Goal: Task Accomplishment & Management: Use online tool/utility

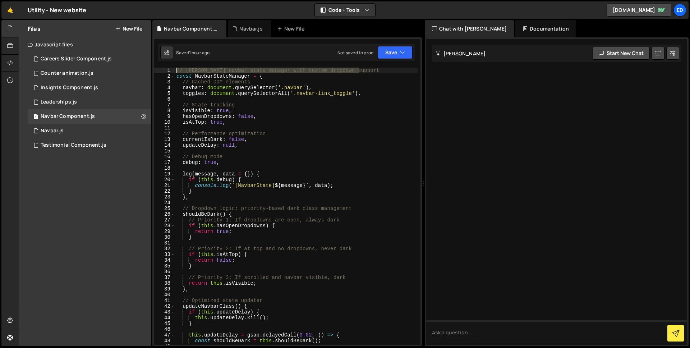
drag, startPoint x: 364, startPoint y: 70, endPoint x: 177, endPoint y: 70, distance: 187.5
click at [177, 70] on div "// [PERSON_NAME] navbar state manager with custom dropdown support const Navbar…" at bounding box center [296, 212] width 242 height 288
type textarea "//------- Navbar scroll animation -------//"
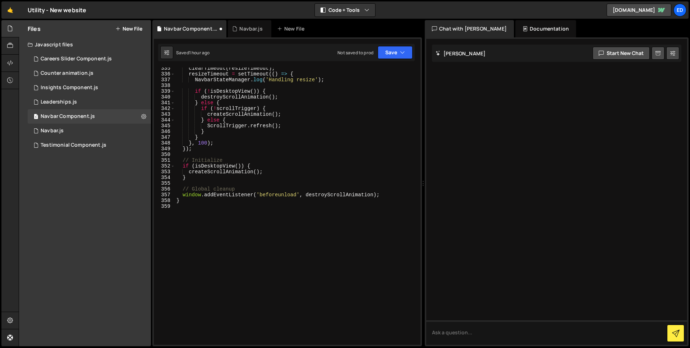
scroll to position [1985, 0]
click at [260, 236] on div "clearTimeout ( resizeTimeout ) ; resizeTimeout = setTimeout (( ) => { NavbarSta…" at bounding box center [296, 209] width 242 height 288
type textarea "////"
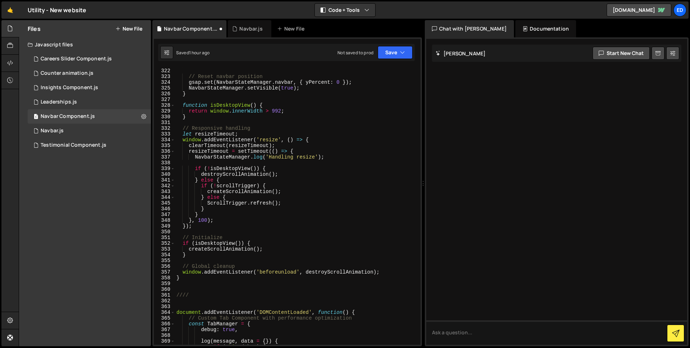
scroll to position [1997, 0]
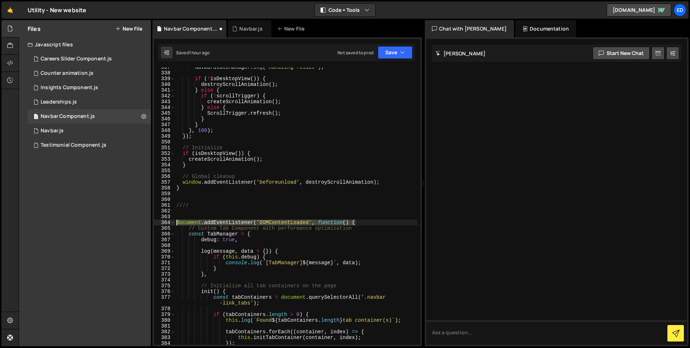
drag, startPoint x: 332, startPoint y: 219, endPoint x: 158, endPoint y: 220, distance: 174.5
click at [158, 220] on div "}); 337 338 339 340 341 342 343 344 345 346 347 348 349 350 351 352 353 354 355…" at bounding box center [287, 206] width 266 height 277
type textarea "document.addEventListener('DOMContentLoaded', function() {"
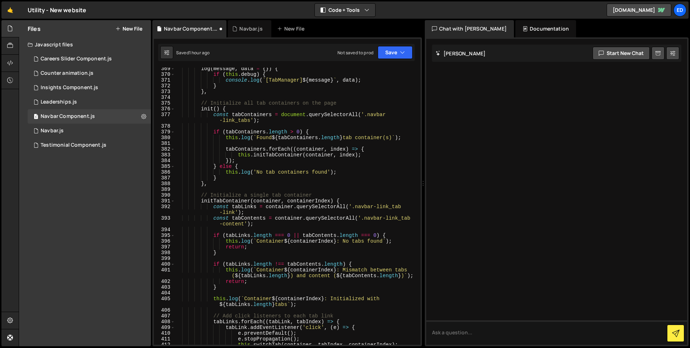
scroll to position [3042, 0]
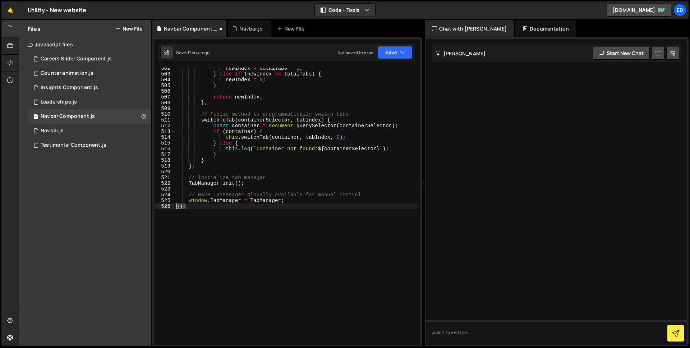
drag, startPoint x: 185, startPoint y: 207, endPoint x: 162, endPoint y: 206, distance: 23.4
click at [162, 206] on div "502 503 504 505 506 507 508 509 510 511 512 513 514 515 516 517 518 519 520 521…" at bounding box center [287, 206] width 266 height 277
type textarea "});"
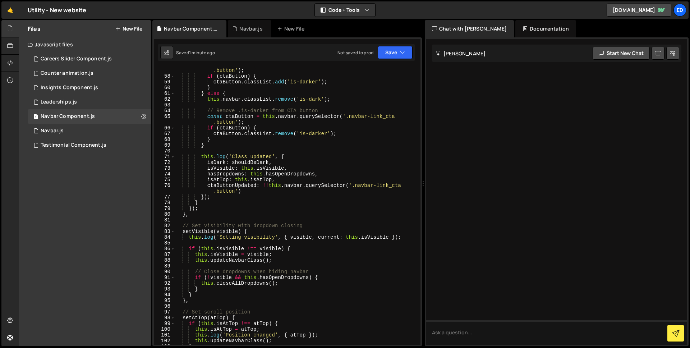
scroll to position [0, 0]
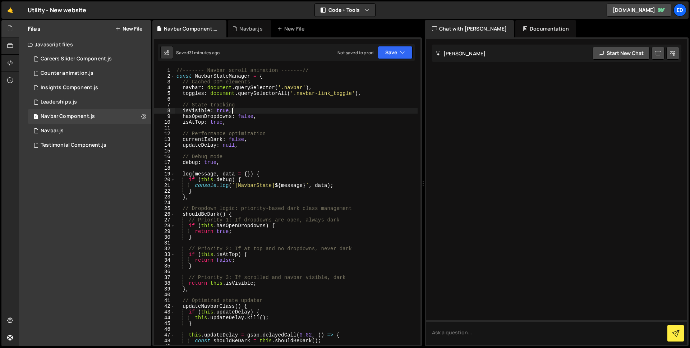
click at [303, 112] on div "//------- Navbar scroll animation -------// const NavbarStateManager = { // Cac…" at bounding box center [296, 212] width 242 height 288
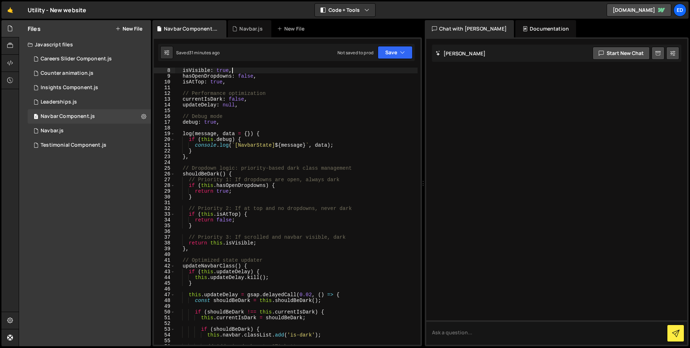
scroll to position [119, 0]
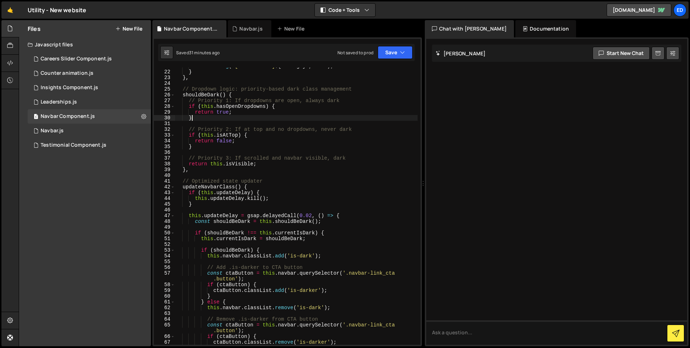
click at [287, 116] on div "console . log ( ` [NavbarState] ${ message } ` , data ) ; } } , // Dropdown log…" at bounding box center [296, 207] width 242 height 288
type textarea "}"
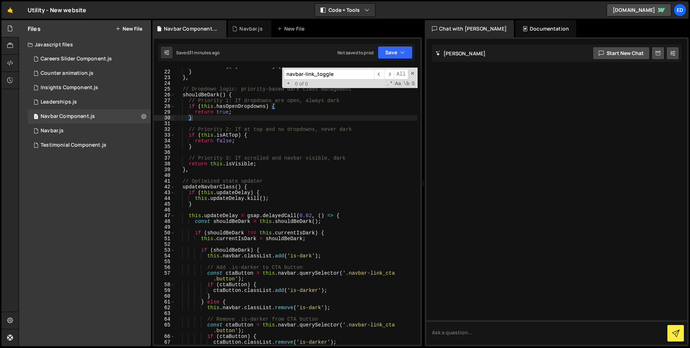
scroll to position [0, 0]
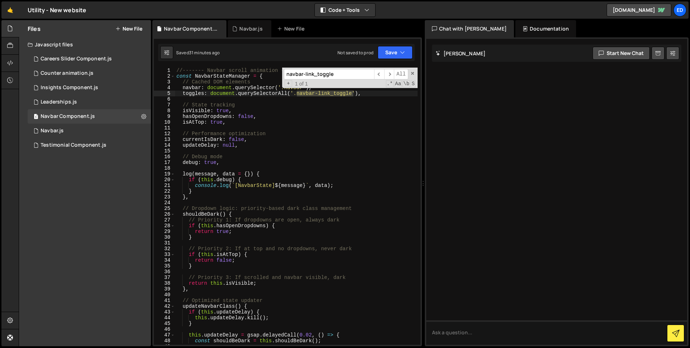
type input "navbar-link_toggle"
type textarea "toggles: document.querySelectorAll('.navbar-link_toggle'),"
click at [194, 94] on div "//------- Navbar scroll animation -------// const NavbarStateManager = { // Cac…" at bounding box center [296, 212] width 242 height 288
click at [340, 77] on input "navbar-link_toggle" at bounding box center [329, 74] width 90 height 10
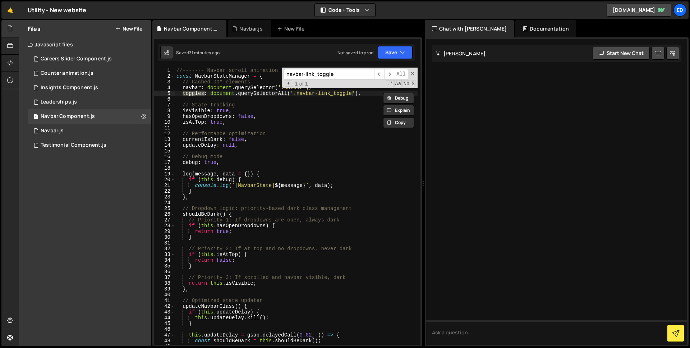
click at [340, 77] on input "navbar-link_toggle" at bounding box center [329, 74] width 90 height 10
paste input "toggles"
type input "toggles"
click at [181, 70] on div "//------- Navbar scroll animation -------// const NavbarStateManager = { // Cac…" at bounding box center [296, 212] width 242 height 288
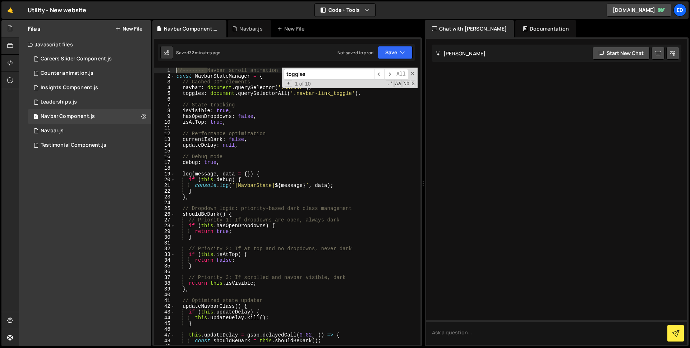
click at [181, 70] on div "//------- Navbar scroll animation -------// const NavbarStateManager = { // Cac…" at bounding box center [296, 212] width 242 height 288
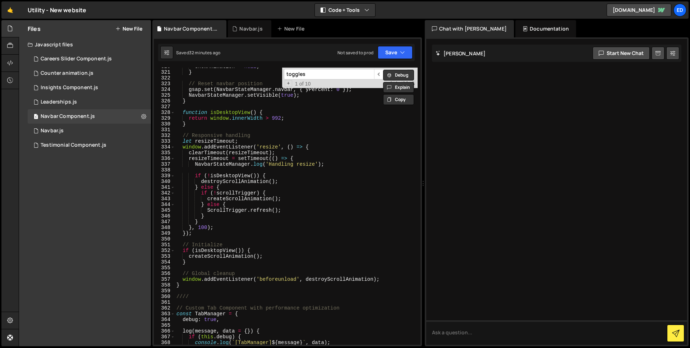
scroll to position [1920, 0]
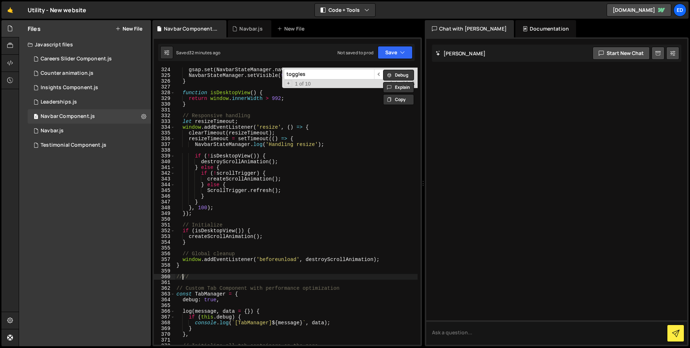
click at [182, 277] on div "gsap . set ( NavbarStateManager . navbar , { yPercent : 0 }) ; NavbarStateManag…" at bounding box center [296, 211] width 242 height 288
type textarea "////"
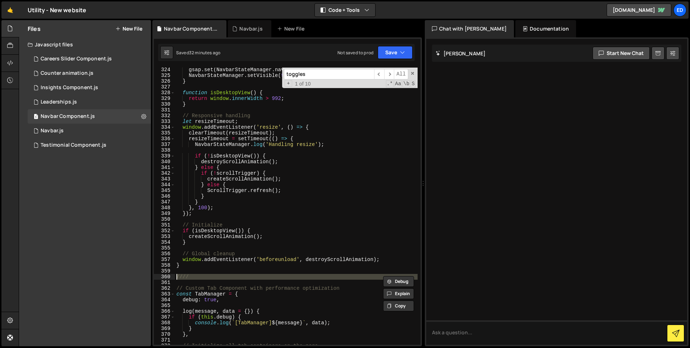
paste textarea
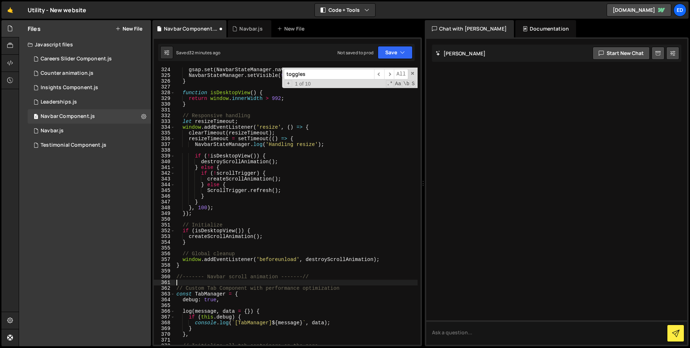
click at [205, 275] on div "gsap . set ( NavbarStateManager . navbar , { yPercent : 0 }) ; NavbarStateManag…" at bounding box center [296, 211] width 242 height 288
click at [258, 237] on div "gsap . set ( NavbarStateManager . navbar , { yPercent : 0 }) ; NavbarStateManag…" at bounding box center [296, 211] width 242 height 288
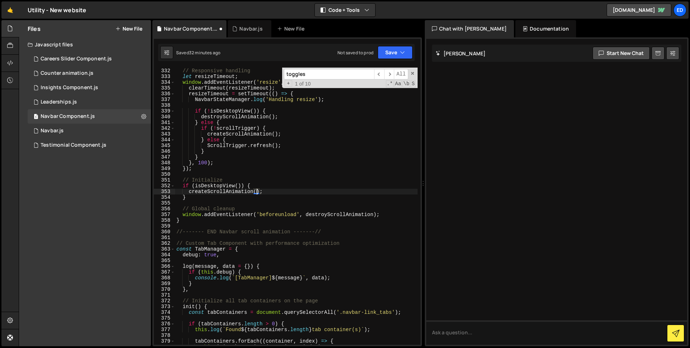
scroll to position [1997, 0]
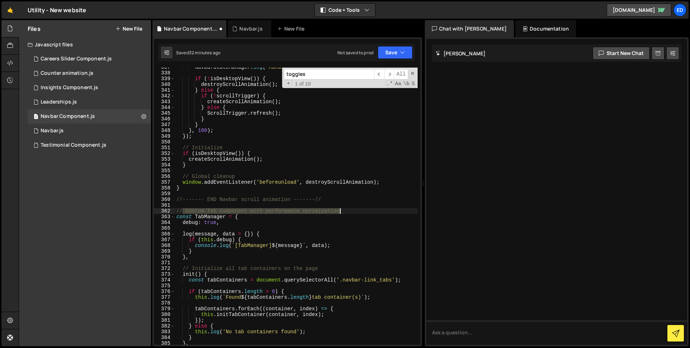
drag, startPoint x: 183, startPoint y: 209, endPoint x: 345, endPoint y: 210, distance: 162.3
click at [346, 210] on div "NavbarStateManager . log ( 'Handling resize' ) ; if ( ! isDesktopView ( )) { de…" at bounding box center [296, 208] width 242 height 288
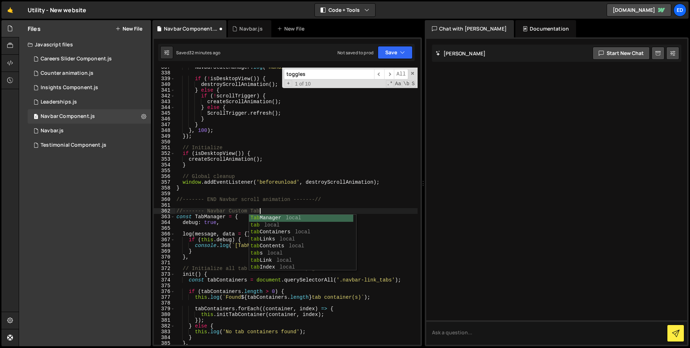
scroll to position [0, 5]
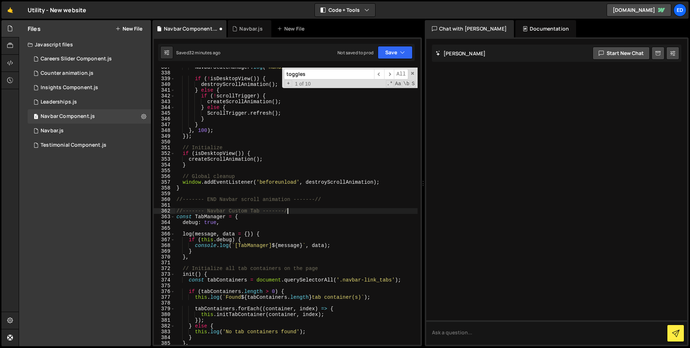
type textarea "//------- Navbar Custom Tab -------//"
drag, startPoint x: 279, startPoint y: 213, endPoint x: 176, endPoint y: 210, distance: 103.1
click at [176, 210] on div "NavbarStateManager . log ( 'Handling resize' ) ; if ( ! isDesktopView ( )) { de…" at bounding box center [296, 208] width 242 height 288
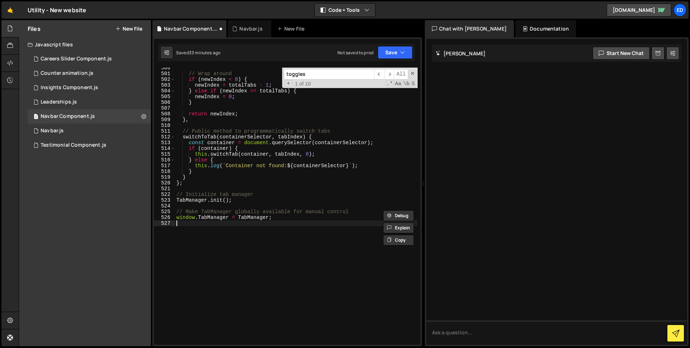
click at [203, 228] on div "// Wrap around if ( newIndex < 0 ) { newIndex = totalTabs - 1 ; } else if ( new…" at bounding box center [296, 209] width 242 height 288
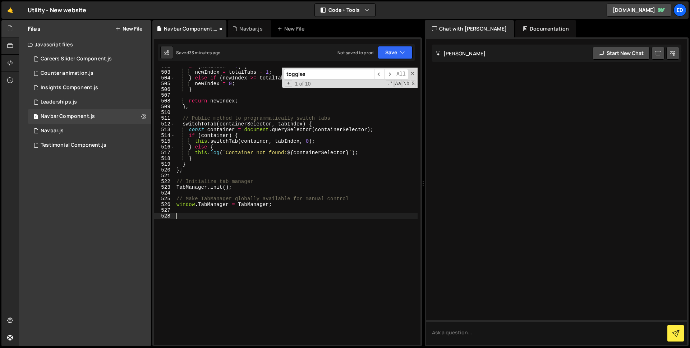
paste textarea "//------- Navbar Custom Tab -------//"
click at [207, 214] on div "if ( newIndex < 0 ) { newIndex = totalTabs - 1 ; } else if ( newIndex >= totalT…" at bounding box center [296, 208] width 242 height 288
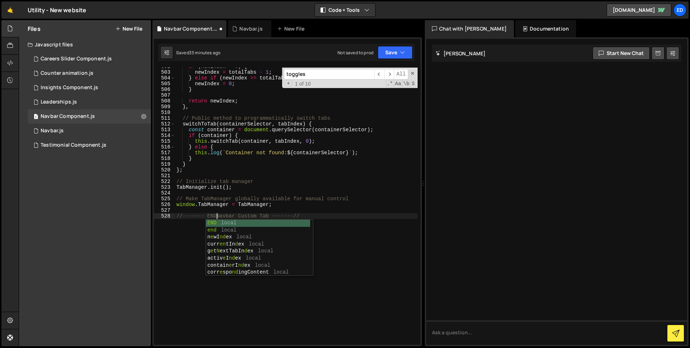
scroll to position [0, 3]
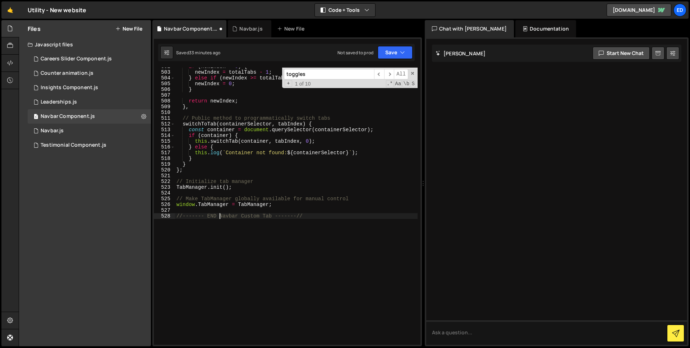
click at [311, 217] on div "if ( newIndex < 0 ) { newIndex = totalTabs - 1 ; } else if ( newIndex >= totalT…" at bounding box center [296, 208] width 242 height 288
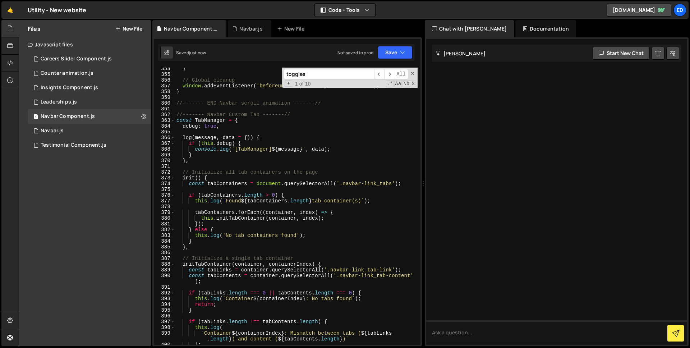
scroll to position [2008, 0]
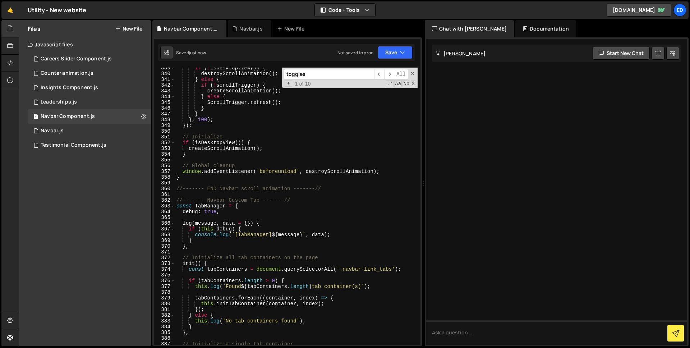
type textarea "//------- END Navbar Custom Tab -------//"
click at [319, 73] on input "toggles" at bounding box center [329, 74] width 90 height 10
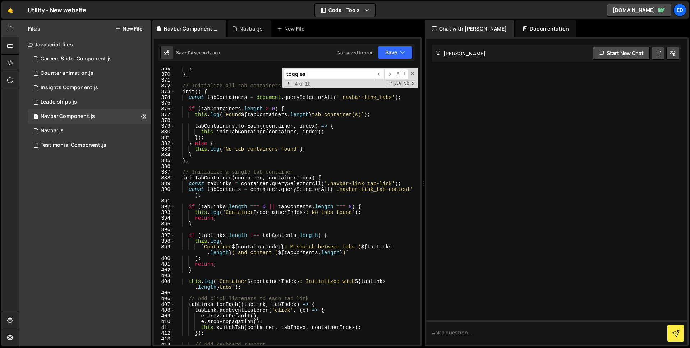
scroll to position [2031, 0]
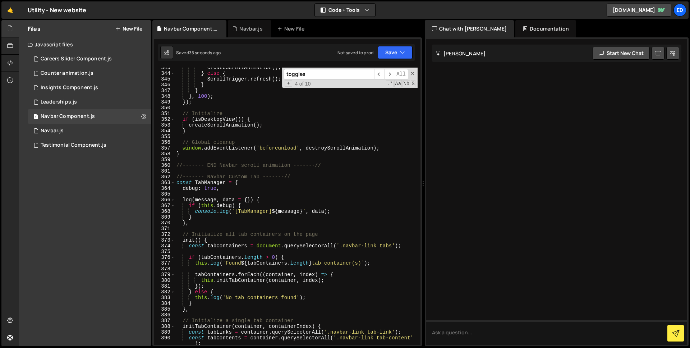
click at [330, 74] on input "toggles" at bounding box center [329, 74] width 90 height 10
paste input "navbar-link_toggle is-open"
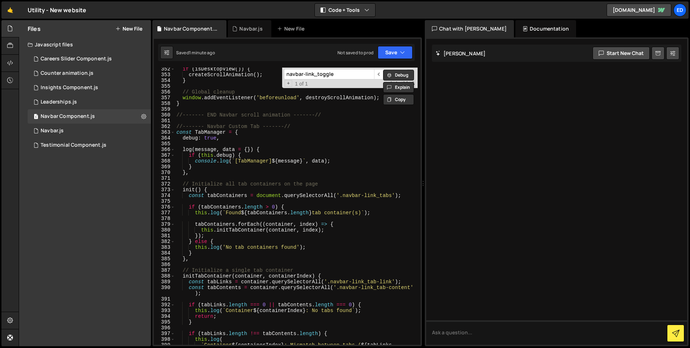
scroll to position [0, 0]
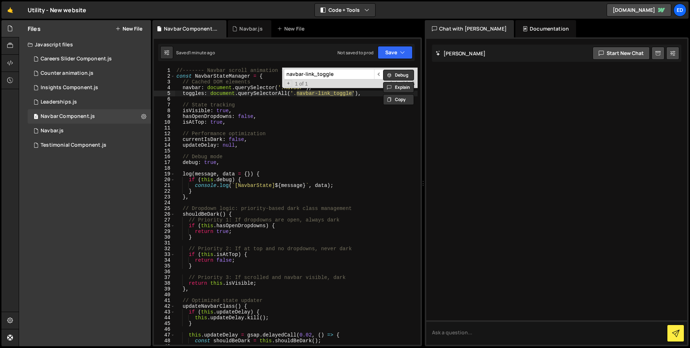
click at [331, 78] on input "navbar-link_toggle" at bounding box center [329, 74] width 90 height 10
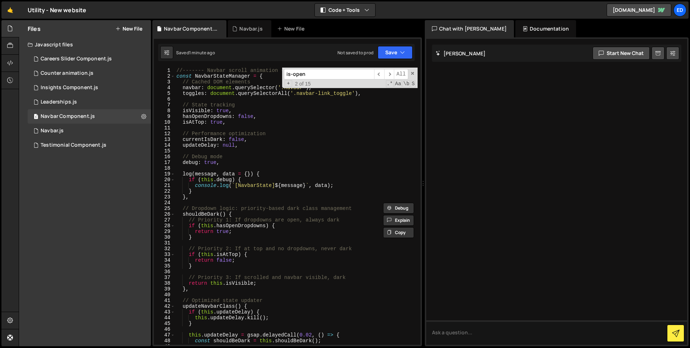
type input "is-open"
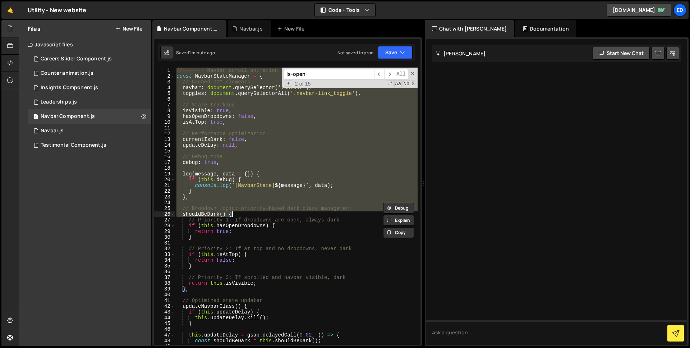
drag, startPoint x: 177, startPoint y: 70, endPoint x: 279, endPoint y: 213, distance: 175.4
click at [279, 213] on div "//------- Navbar scroll animation -------// const NavbarStateManager = { // Cac…" at bounding box center [296, 212] width 242 height 288
click at [297, 209] on div "//------- Navbar scroll animation -------// const NavbarStateManager = { // Cac…" at bounding box center [296, 206] width 242 height 277
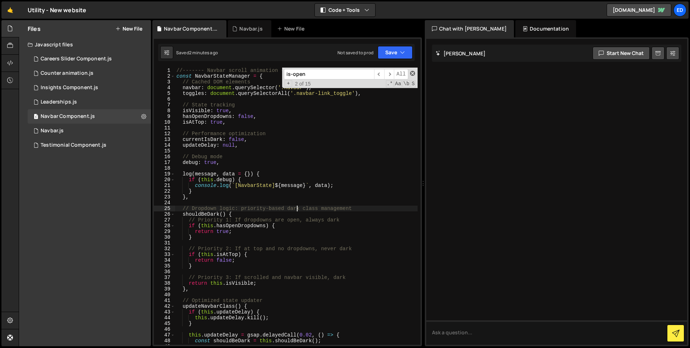
click at [411, 72] on span at bounding box center [412, 73] width 5 height 5
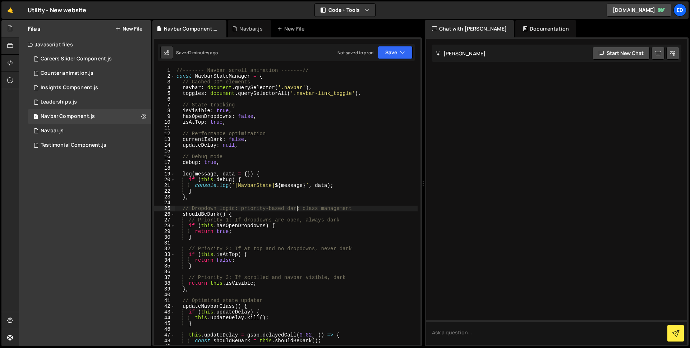
click at [233, 107] on div "//------- Navbar scroll animation -------// const NavbarStateManager = { // Cac…" at bounding box center [296, 212] width 242 height 288
click at [292, 85] on div "//------- Navbar scroll animation -------// const NavbarStateManager = { // Cac…" at bounding box center [296, 212] width 242 height 288
type textarea "navbar: document.querySelector('.navbar'),"
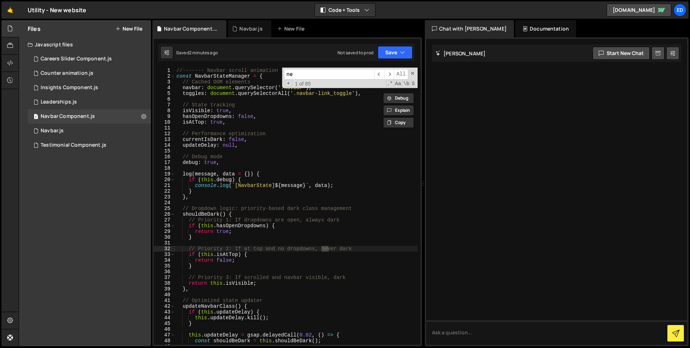
type input "n"
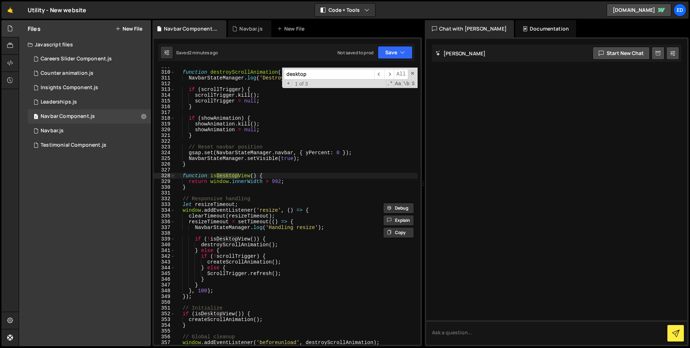
scroll to position [1875, 0]
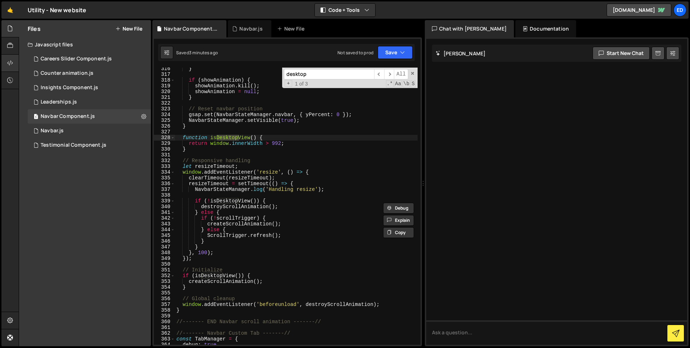
type input "desktop"
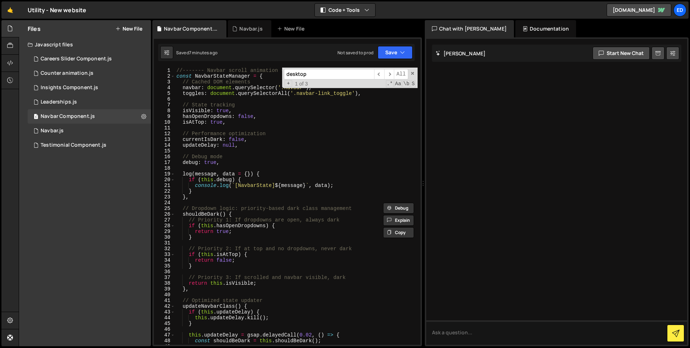
scroll to position [0, 0]
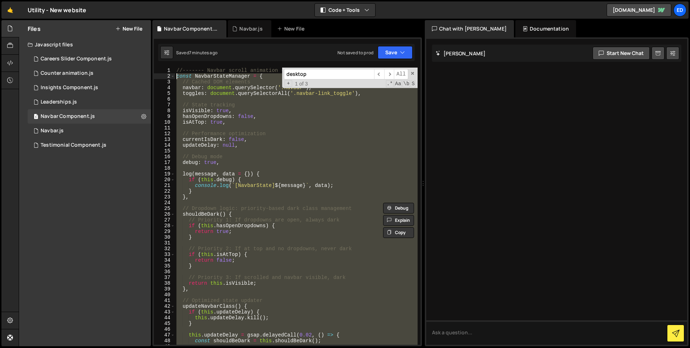
drag, startPoint x: 188, startPoint y: 267, endPoint x: 176, endPoint y: 76, distance: 191.4
click at [176, 76] on div "//------- Navbar scroll animation -------// const NavbarStateManager = { // Cac…" at bounding box center [296, 212] width 242 height 288
paste textarea "});"
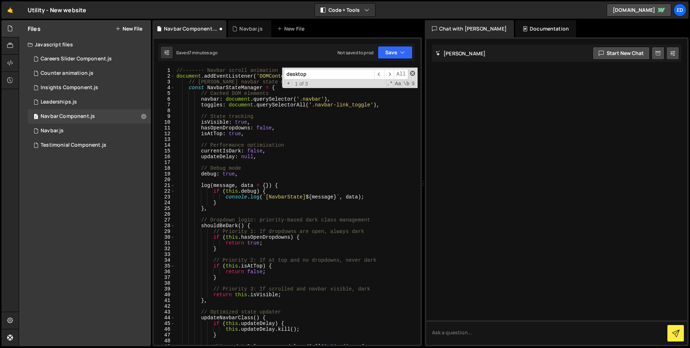
click at [412, 74] on span at bounding box center [412, 73] width 5 height 5
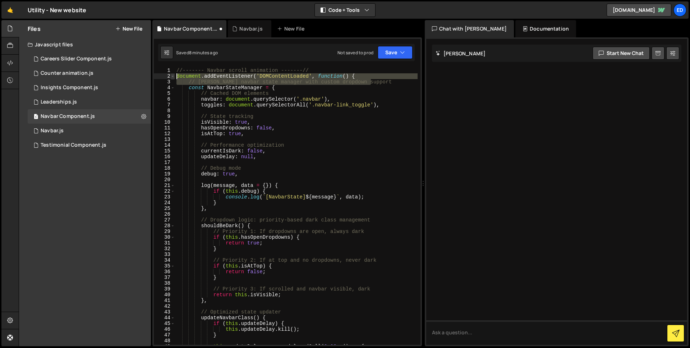
drag, startPoint x: 362, startPoint y: 79, endPoint x: 170, endPoint y: 77, distance: 192.1
click at [170, 77] on div "}); 1 2 3 4 5 6 7 8 9 10 11 12 13 14 15 16 17 18 19 20 21 22 23 24 25 26 27 28 …" at bounding box center [287, 206] width 266 height 277
type textarea "document.addEventListener('DOMContentLoaded', function() { // Robust navbar sta…"
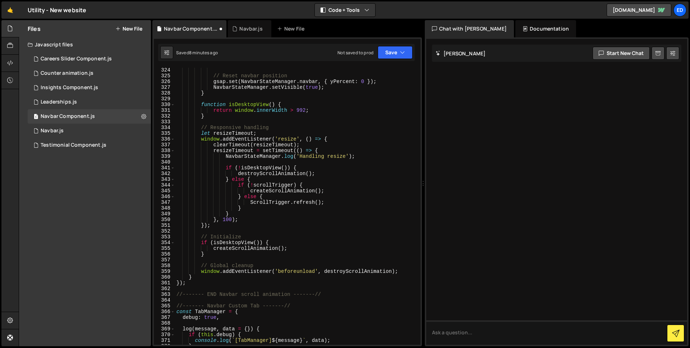
scroll to position [1920, 0]
drag, startPoint x: 187, startPoint y: 281, endPoint x: 169, endPoint y: 280, distance: 18.3
click at [171, 281] on div "//------- Navbar scroll animation -------// 324 325 326 327 328 329 330 331 332…" at bounding box center [287, 206] width 266 height 277
type textarea "});"
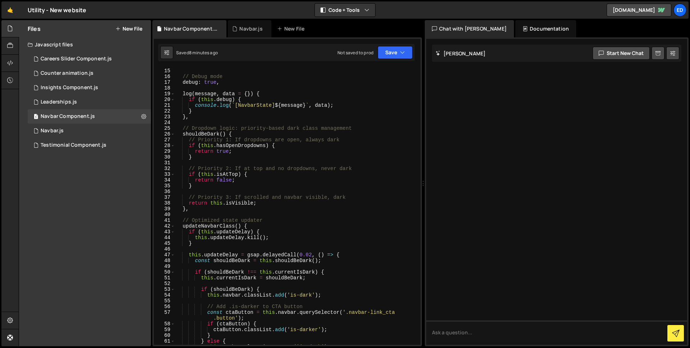
scroll to position [0, 0]
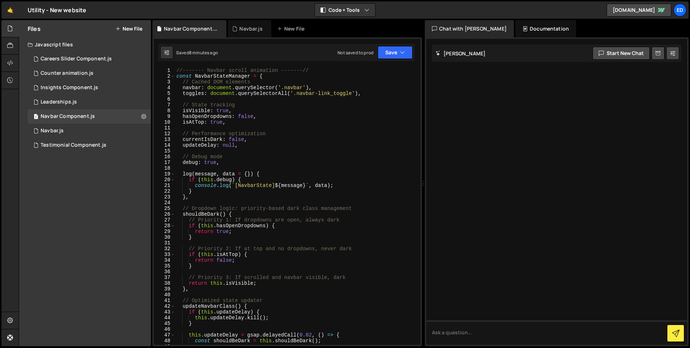
click at [300, 198] on div "//------- Navbar scroll animation -------// const NavbarStateManager = { // Cac…" at bounding box center [296, 212] width 242 height 288
click at [302, 119] on div "//------- Navbar scroll animation -------// const NavbarStateManager = { // Cac…" at bounding box center [296, 212] width 242 height 288
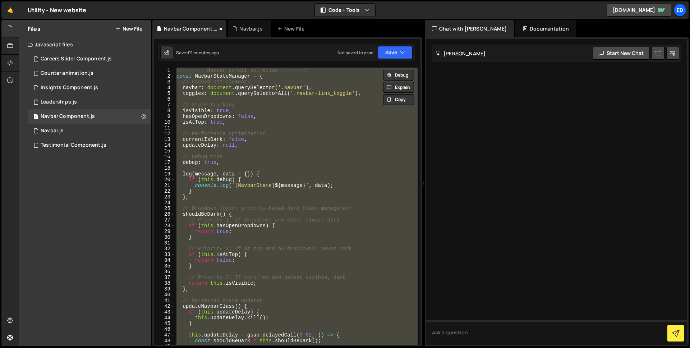
scroll to position [3014, 0]
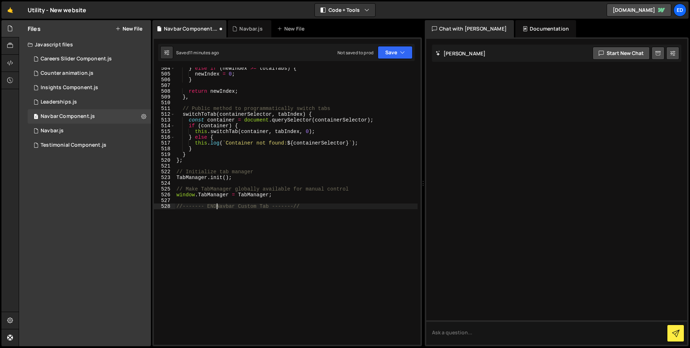
type textarea "//------- Navbar Custom Tab -------//"
click at [301, 114] on div "} else if ( newIndex >= totalTabs ) { newIndex = 0 ; } return newIndex ; } , //…" at bounding box center [296, 209] width 242 height 288
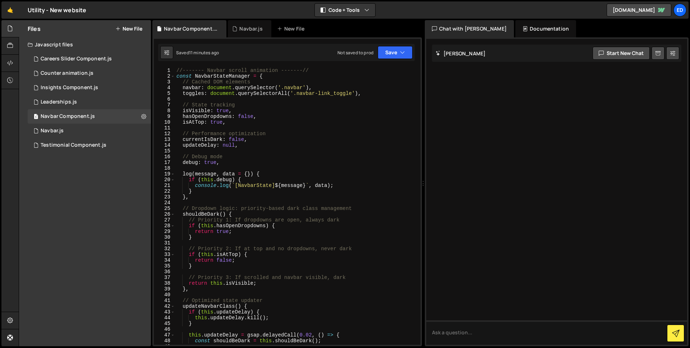
scroll to position [0, 0]
click at [294, 147] on div "//------- Navbar scroll animation -------// const NavbarStateManager = { // Cac…" at bounding box center [296, 212] width 242 height 288
type textarea "//------- END Navbar Custom Tab -------//"
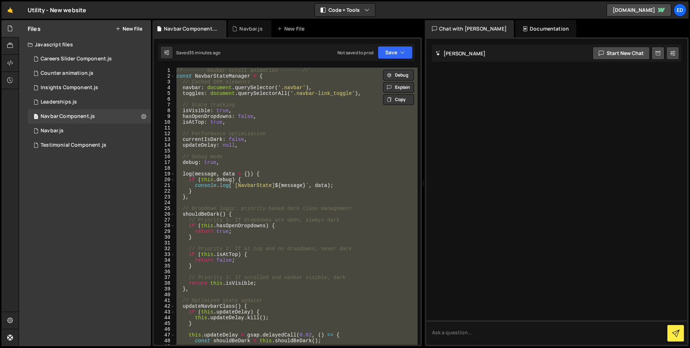
click at [288, 151] on div "//------- Navbar scroll animation -------// const NavbarStateManager = { // Cac…" at bounding box center [296, 206] width 242 height 277
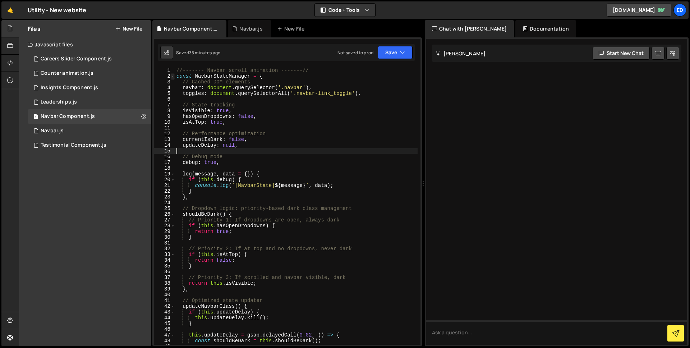
click at [174, 75] on span at bounding box center [173, 76] width 4 height 6
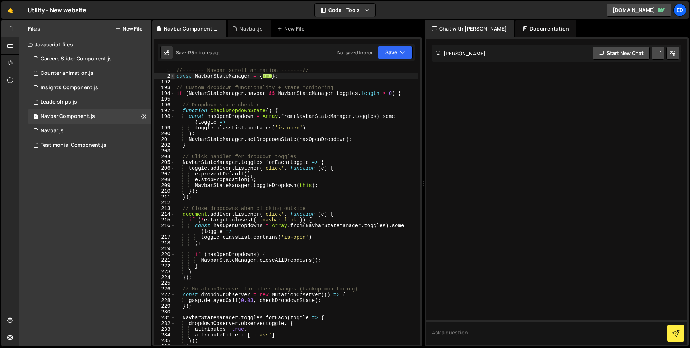
click at [174, 75] on span at bounding box center [173, 76] width 4 height 6
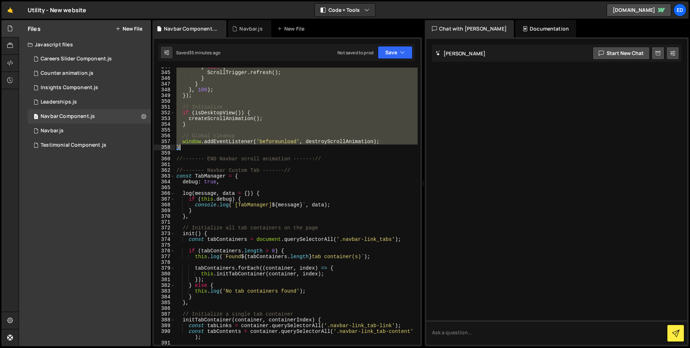
scroll to position [2032, 0]
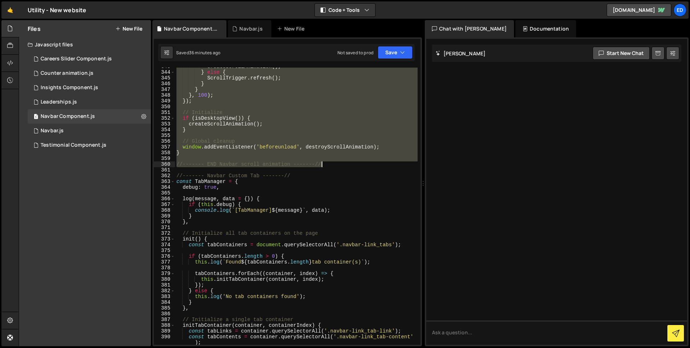
drag, startPoint x: 177, startPoint y: 70, endPoint x: 327, endPoint y: 164, distance: 177.4
click at [327, 164] on div "createScrollAnimation ( ) ; } else { ScrollTrigger . refresh ( ) ; } } } , 100 …" at bounding box center [296, 208] width 242 height 288
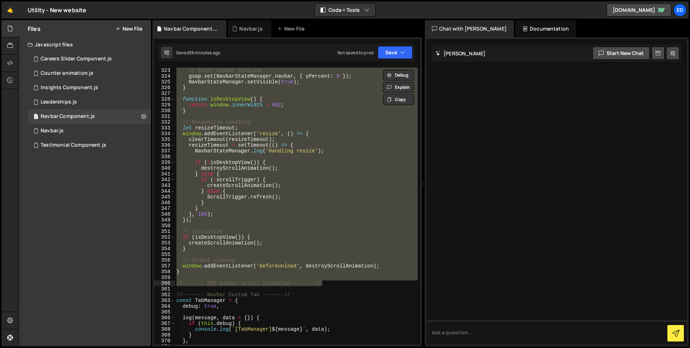
scroll to position [1867, 0]
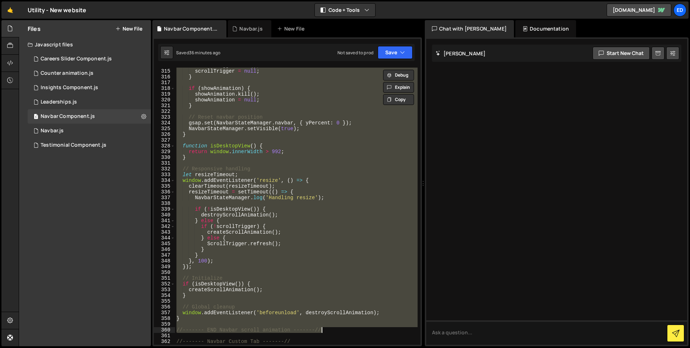
click at [275, 152] on div "scrollTrigger . kill ( ) ; scrollTrigger = null ; } if ( showAnimation ) { show…" at bounding box center [296, 206] width 242 height 277
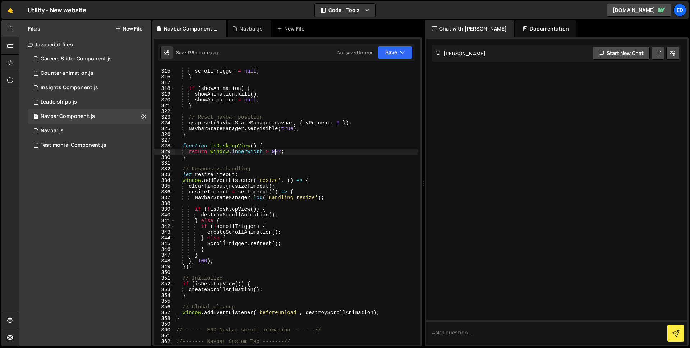
click at [278, 152] on div "scrollTrigger . kill ( ) ; scrollTrigger = null ; } if ( showAnimation ) { show…" at bounding box center [296, 206] width 242 height 288
click at [311, 129] on div "scrollTrigger . kill ( ) ; scrollTrigger = null ; } if ( showAnimation ) { show…" at bounding box center [296, 206] width 242 height 288
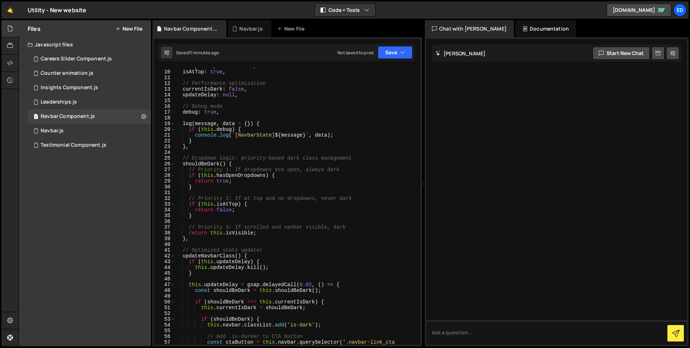
scroll to position [0, 0]
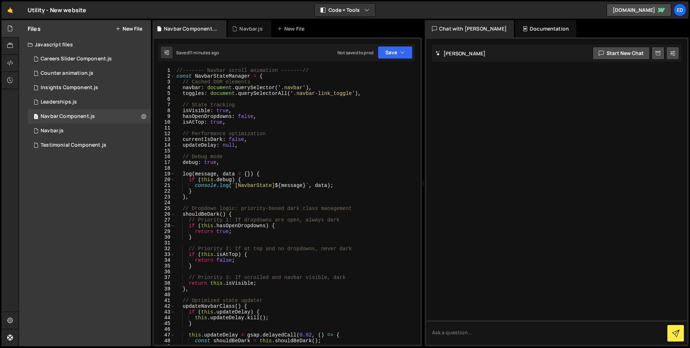
click at [191, 87] on div "//------- Navbar scroll animation -------// const NavbarStateManager = { // Cac…" at bounding box center [296, 212] width 242 height 288
type textarea "navbar: document.querySelector('.navbar'),"
click at [191, 87] on div "//------- Navbar scroll animation -------// const NavbarStateManager = { // Cac…" at bounding box center [296, 212] width 242 height 288
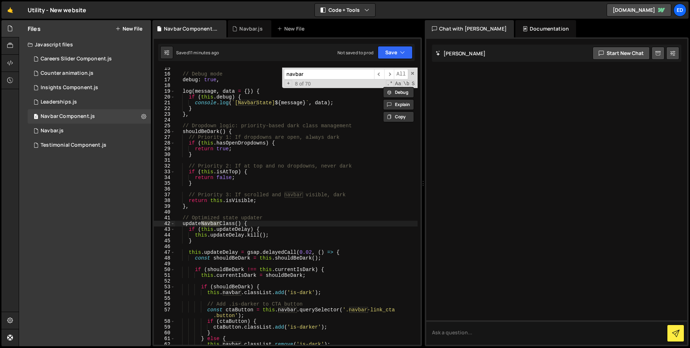
scroll to position [83, 0]
click at [323, 73] on input "navbar" at bounding box center [329, 74] width 90 height 10
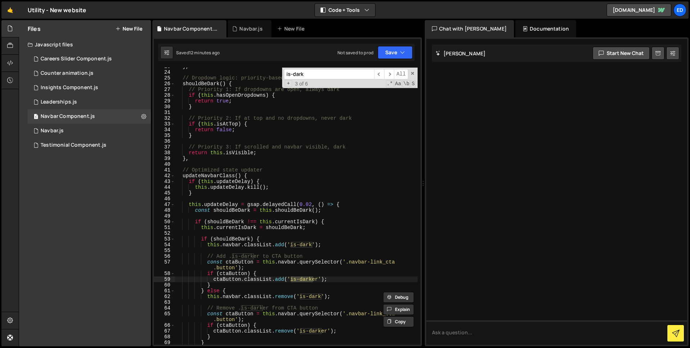
scroll to position [130, 0]
type input "is-dark"
type textarea "this.navbar.classList.add('is-dark');"
click at [327, 243] on div "} , // Dropdown logic: priority-based dark class management shouldBeDark ( ) { …" at bounding box center [296, 208] width 242 height 288
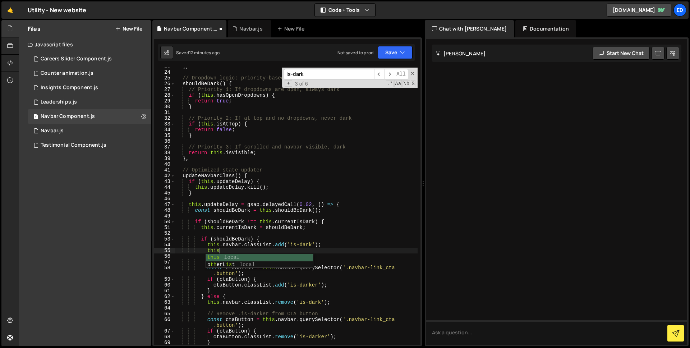
scroll to position [0, 3]
type textarea "t"
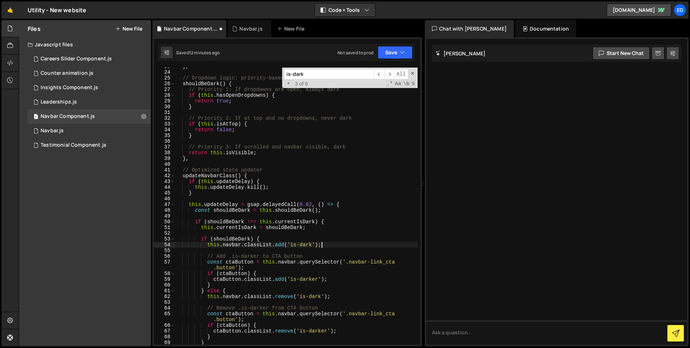
scroll to position [0, 0]
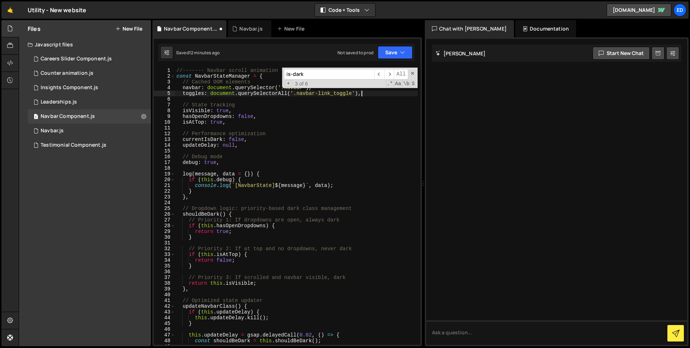
click at [376, 96] on div "//------- Navbar scroll animation -------// const NavbarStateManager = { // Cac…" at bounding box center [296, 212] width 242 height 288
type textarea "toggles: document.querySelectorAll('.navbar-link_toggle'),"
click at [413, 75] on span at bounding box center [412, 73] width 5 height 5
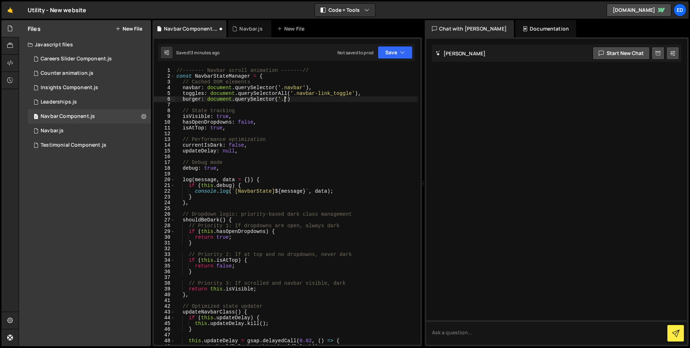
scroll to position [0, 7]
paste textarea "navbar-button_wrapper')"
type textarea "burger: document.querySelector('.navbar-button_wrapper')"
click at [384, 102] on div "//------- Navbar scroll animation -------// const NavbarStateManager = { // Cac…" at bounding box center [296, 212] width 242 height 288
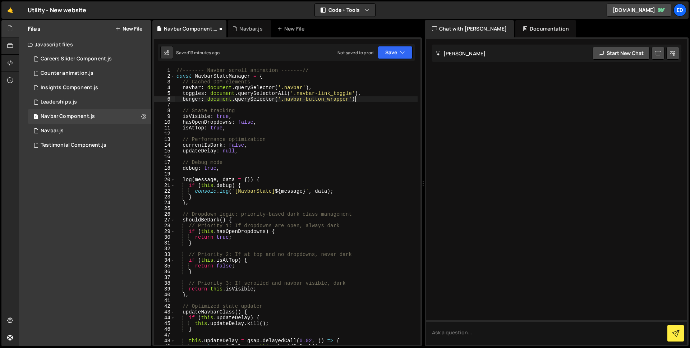
click at [383, 99] on div "//------- Navbar scroll animation -------// const NavbarStateManager = { // Cac…" at bounding box center [296, 212] width 242 height 288
click at [195, 98] on div "//------- Navbar scroll animation -------// const NavbarStateManager = { // Cac…" at bounding box center [296, 212] width 242 height 288
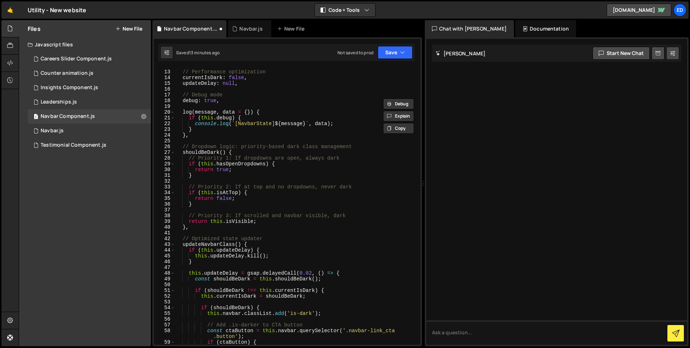
scroll to position [180, 0]
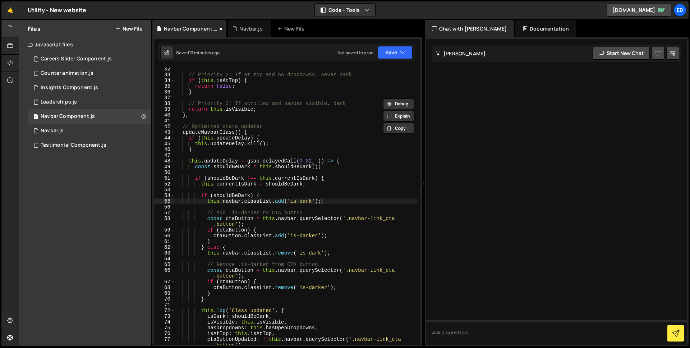
click at [326, 201] on div "// Priority 2: If at top and no dropdowns, never dark if ( this . isAtTop ) { r…" at bounding box center [296, 210] width 242 height 288
type textarea "this.navbar.classList.add('is-dark');"
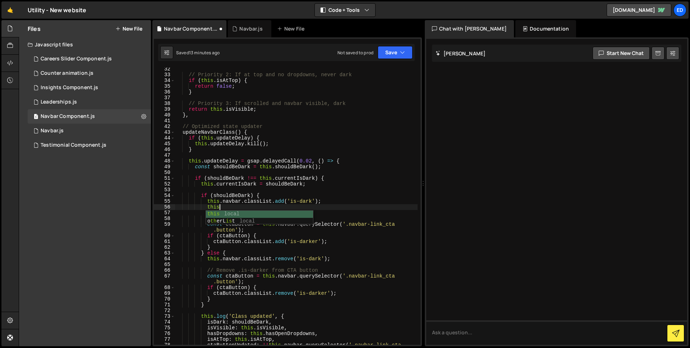
scroll to position [0, 3]
paste textarea "burger"
drag, startPoint x: 312, startPoint y: 201, endPoint x: 291, endPoint y: 201, distance: 20.8
click at [291, 201] on div "// Priority 2: If at top and no dropdowns, never dark if ( this . isAtTop ) { r…" at bounding box center [296, 213] width 242 height 294
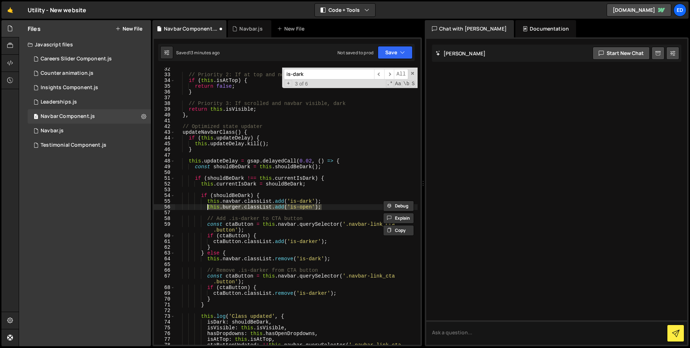
drag, startPoint x: 324, startPoint y: 209, endPoint x: 208, endPoint y: 206, distance: 116.0
click at [208, 206] on div "// Priority 2: If at top and no dropdowns, never dark if ( this . isAtTop ) { r…" at bounding box center [296, 213] width 242 height 294
click at [338, 260] on div "// Priority 2: If at top and no dropdowns, never dark if ( this . isAtTop ) { r…" at bounding box center [296, 213] width 242 height 294
type textarea "this.navbar.classList.remove('is-dark');"
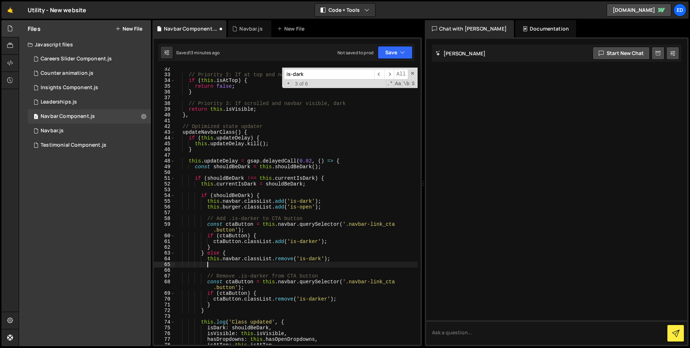
scroll to position [0, 2]
paste textarea "this.burger.classList.add('is-open');"
click at [331, 75] on input "is-dark" at bounding box center [329, 74] width 90 height 10
click at [412, 71] on span at bounding box center [412, 73] width 5 height 5
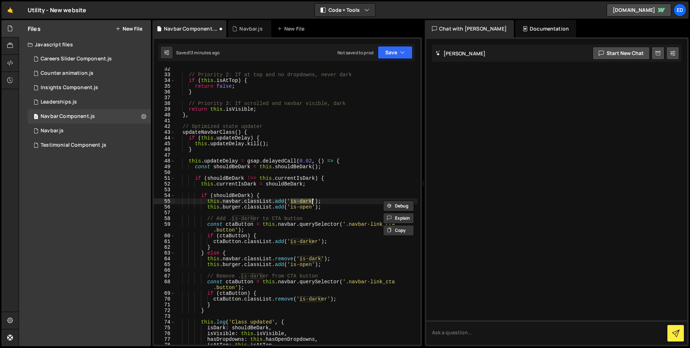
click at [293, 160] on div "// Priority 2: If at top and no dropdowns, never dark if ( this . isAtTop ) { r…" at bounding box center [296, 213] width 242 height 294
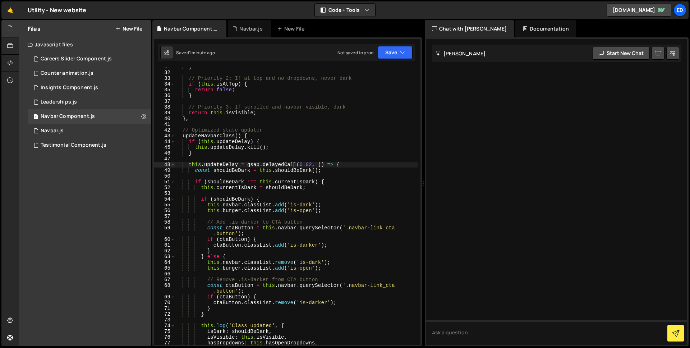
scroll to position [201, 0]
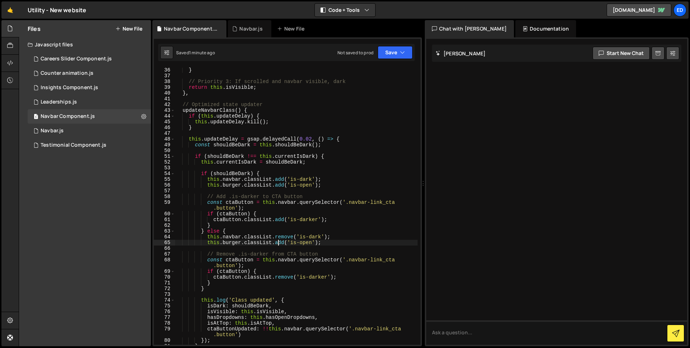
click at [278, 243] on div "} // Priority 3: If scrolled and navbar visible, dark return this . isVisible ;…" at bounding box center [296, 211] width 242 height 288
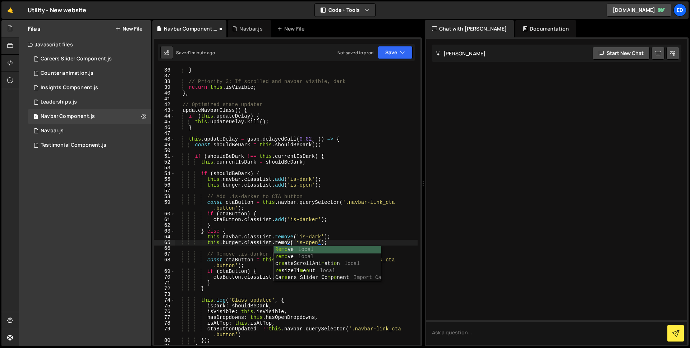
scroll to position [0, 8]
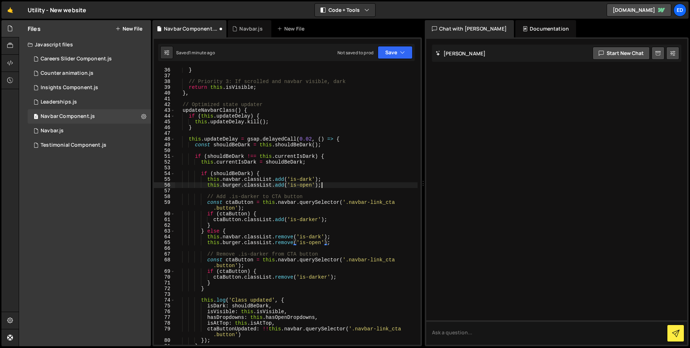
click at [346, 184] on div "} // Priority 3: If scrolled and navbar visible, dark return this . isVisible ;…" at bounding box center [296, 211] width 242 height 288
type textarea "this.burger.classList.add('is-open');"
